Goal: Transaction & Acquisition: Download file/media

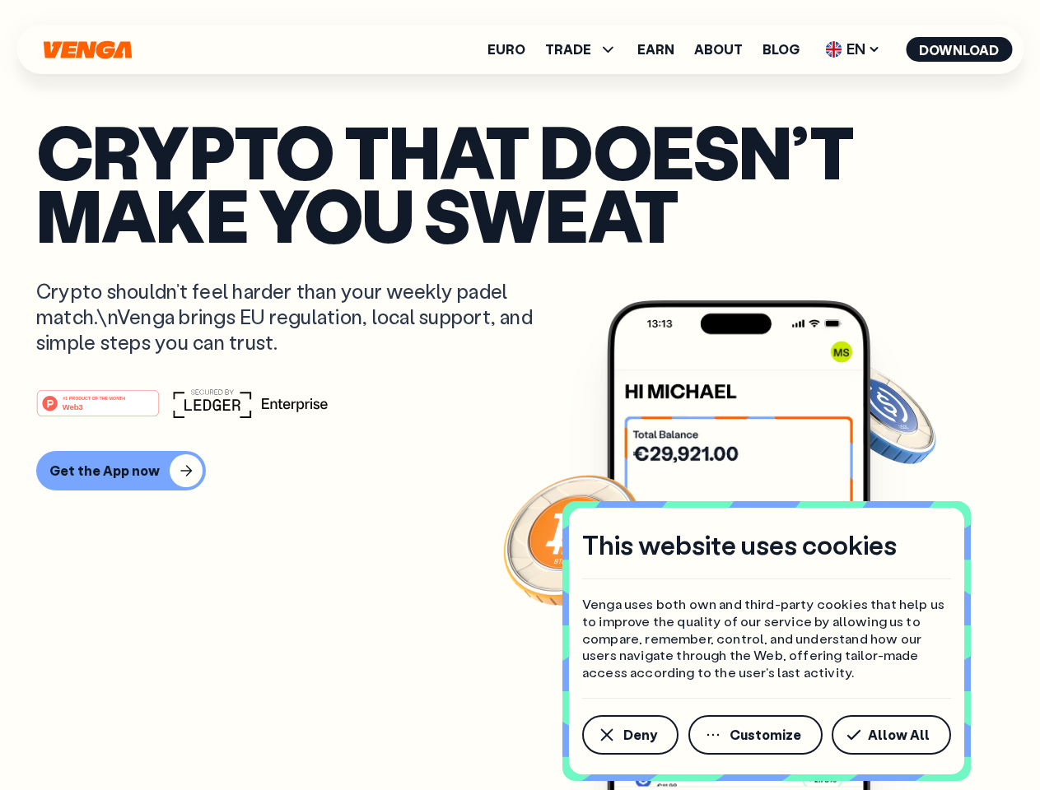
click at [519, 395] on div "#1 PRODUCT OF THE MONTH Web3" at bounding box center [519, 404] width 967 height 30
click at [629, 735] on span "Deny" at bounding box center [640, 734] width 34 height 13
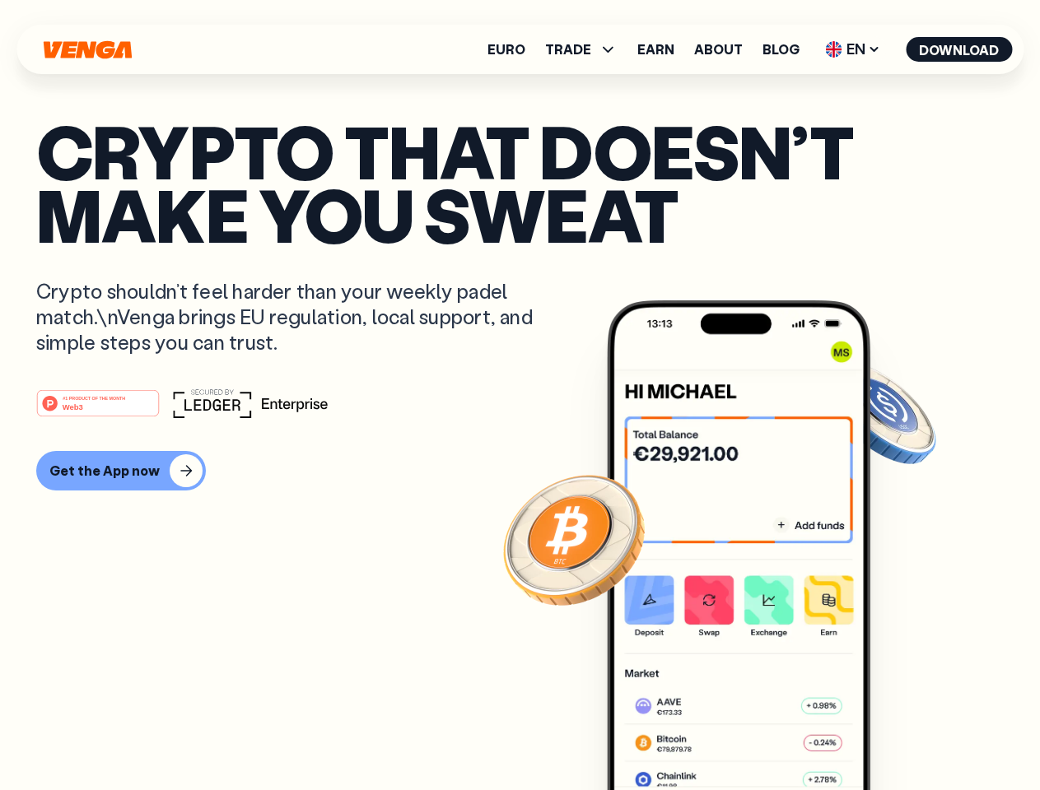
click at [756, 735] on img at bounding box center [738, 576] width 263 height 552
click at [894, 735] on article "Crypto that doesn’t make you sweat Crypto shouldn’t feel harder than your weekl…" at bounding box center [519, 427] width 967 height 617
click at [586, 49] on span "TRADE" at bounding box center [568, 49] width 46 height 13
click at [853, 49] on span "EN" at bounding box center [852, 49] width 67 height 26
click at [959, 49] on button "Download" at bounding box center [958, 49] width 106 height 25
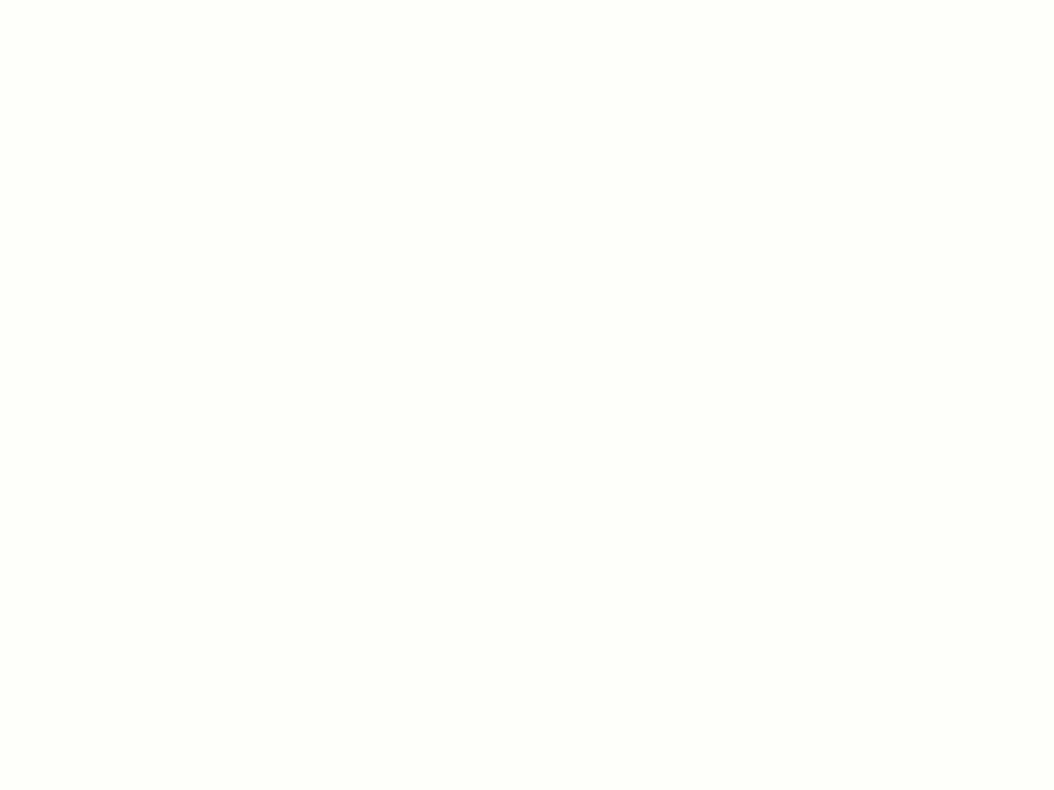
click at [119, 0] on html "This website uses cookies Venga uses both own and third-party cookies that help…" at bounding box center [527, 0] width 1054 height 0
click at [100, 0] on html "This website uses cookies Venga uses both own and third-party cookies that help…" at bounding box center [527, 0] width 1054 height 0
